Goal: Use online tool/utility: Utilize a website feature to perform a specific function

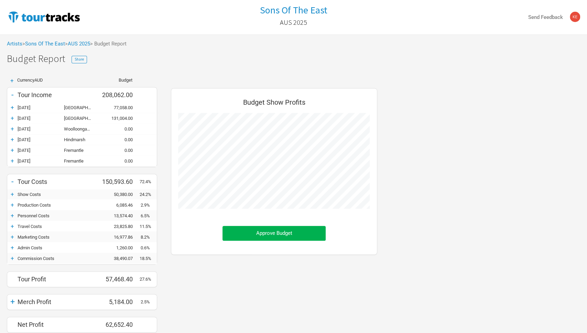
scroll to position [260, 220]
click at [49, 44] on link "Sons Of The East" at bounding box center [45, 44] width 40 height 6
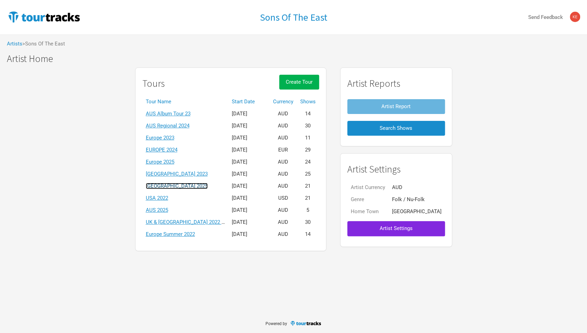
click at [177, 186] on link "[GEOGRAPHIC_DATA] 2025" at bounding box center [177, 186] width 62 height 6
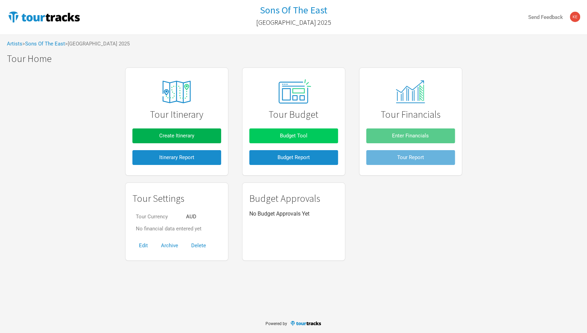
click at [277, 136] on button "Budget Tool" at bounding box center [293, 135] width 89 height 15
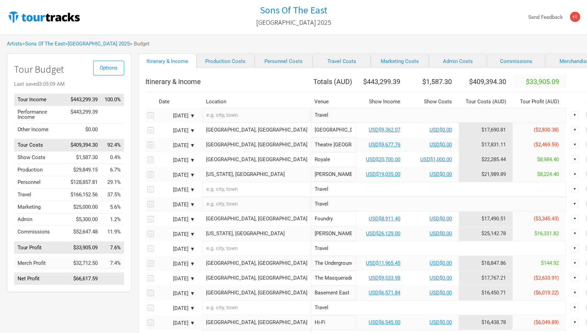
click at [555, 64] on link "Merchandise" at bounding box center [574, 60] width 58 height 14
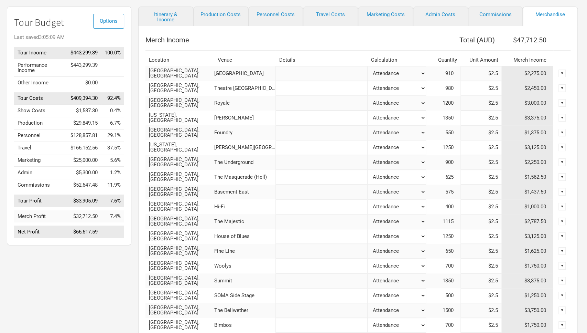
scroll to position [38, 0]
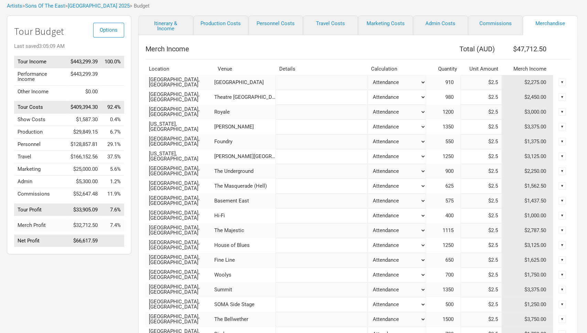
click at [79, 281] on div "Options Tour Budget Last saved 3:05:09 AM Tour Income $443,299.39 100.0% Perfor…" at bounding box center [65, 271] width 131 height 513
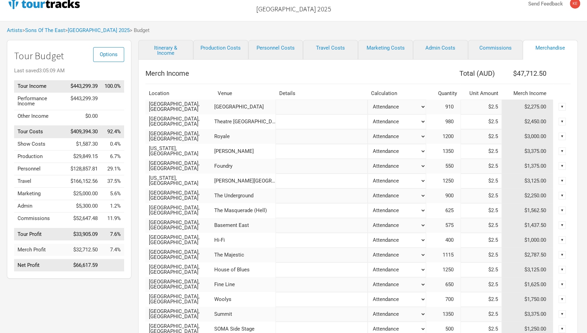
scroll to position [0, 0]
